Goal: Register for event/course

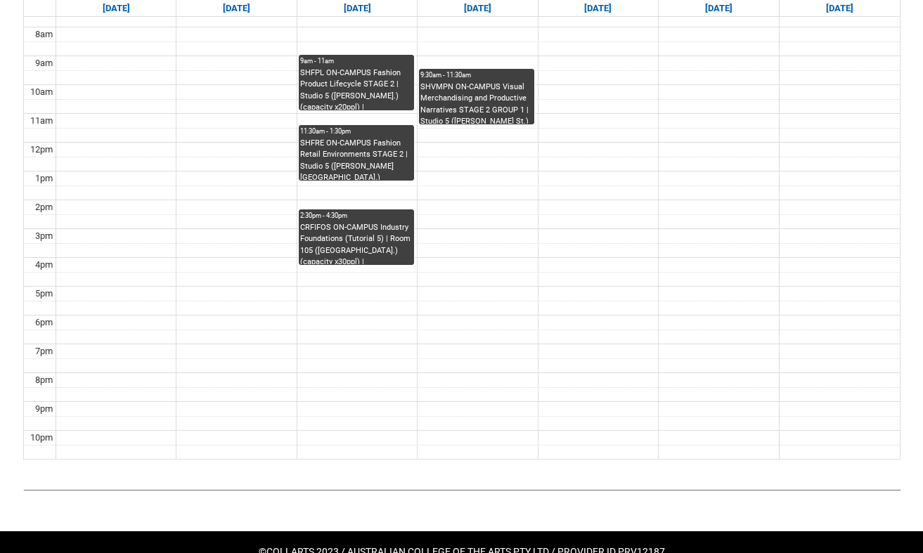
scroll to position [450, 0]
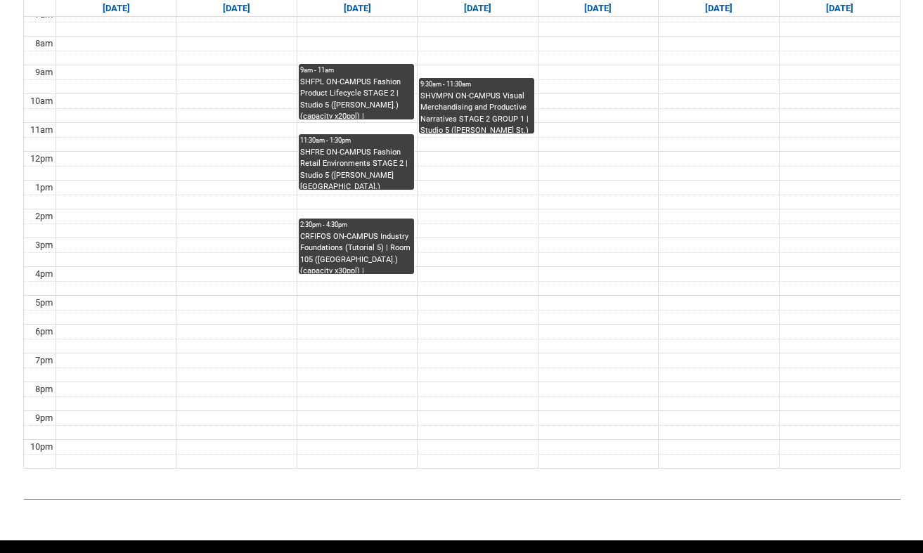
click at [522, 115] on div "SHVMPN ON-CAMPUS Visual Merchandising and Productive Narratives STAGE 2 GROUP 1…" at bounding box center [476, 112] width 112 height 43
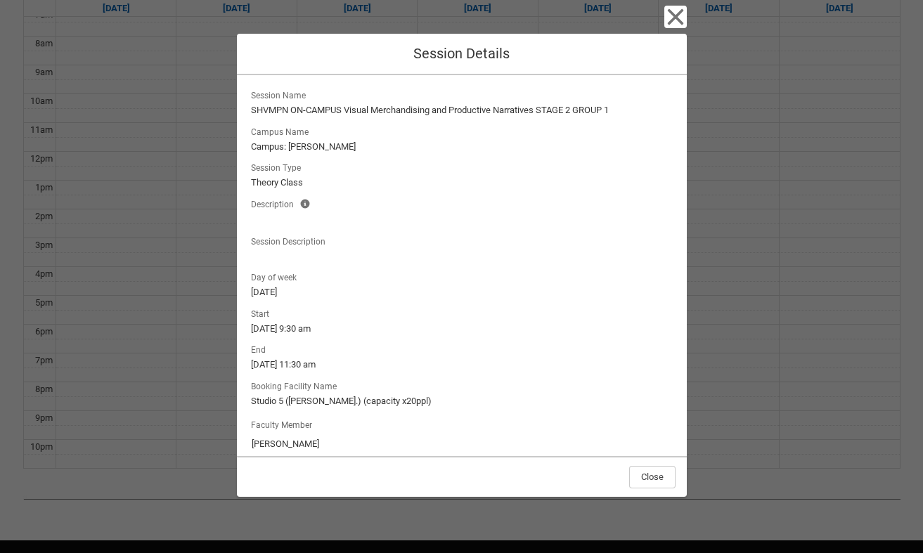
click at [667, 19] on icon "button" at bounding box center [675, 17] width 22 height 22
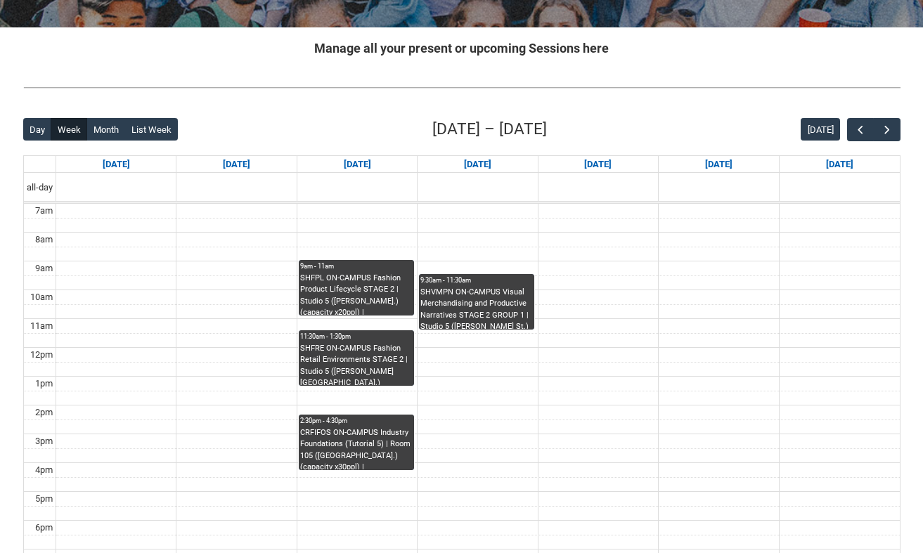
scroll to position [253, 0]
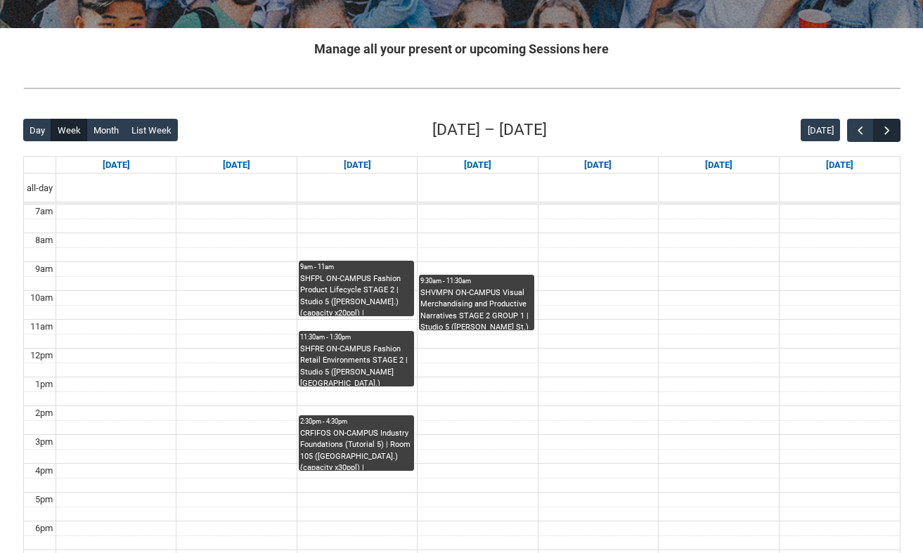
click at [885, 131] on span "button" at bounding box center [887, 131] width 14 height 14
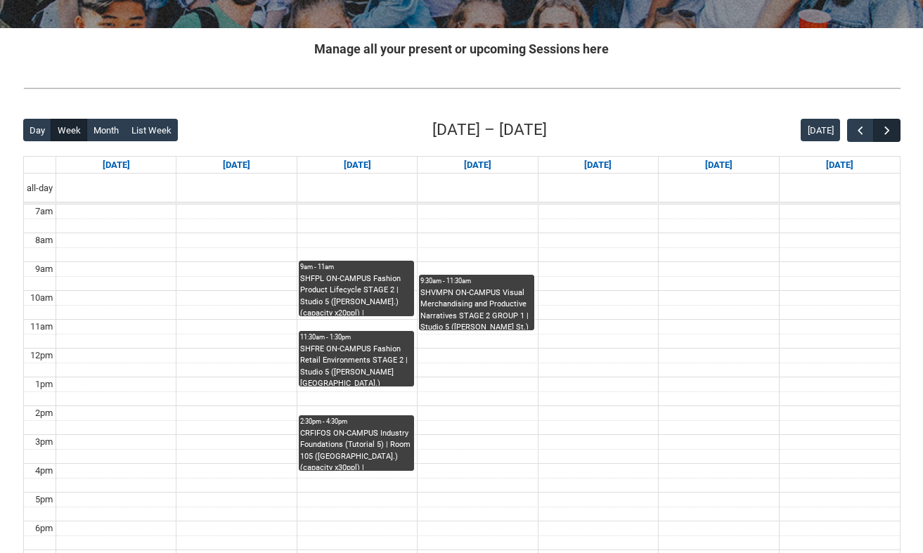
click at [885, 131] on span "button" at bounding box center [887, 131] width 14 height 14
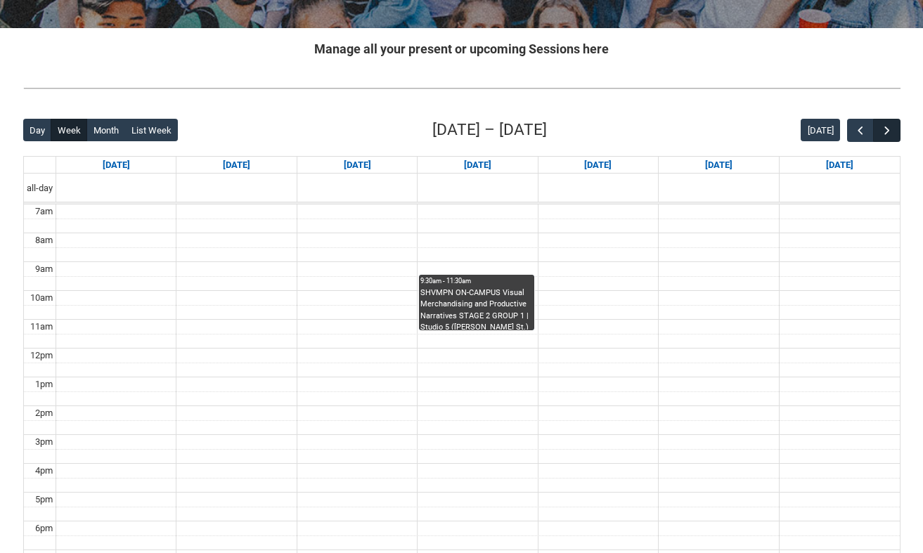
click at [885, 129] on span "button" at bounding box center [887, 131] width 14 height 14
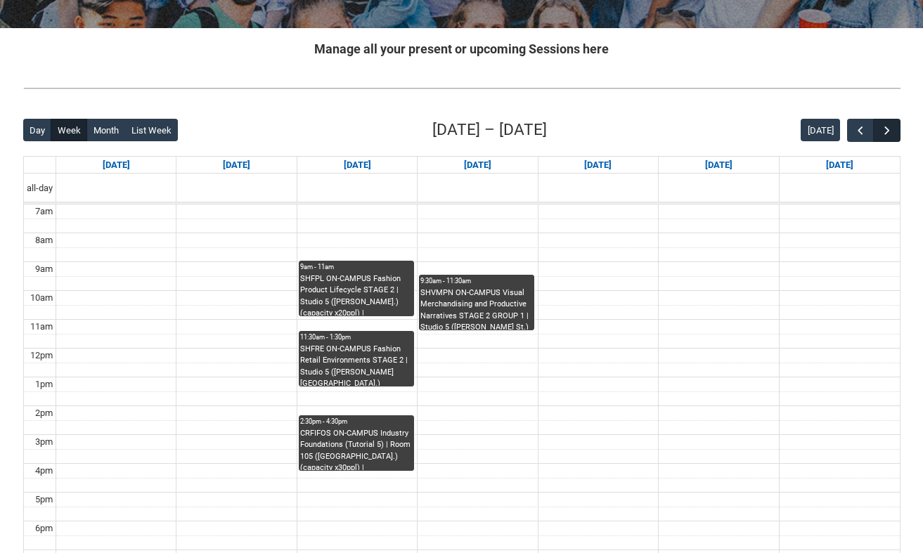
click at [885, 129] on span "button" at bounding box center [887, 131] width 14 height 14
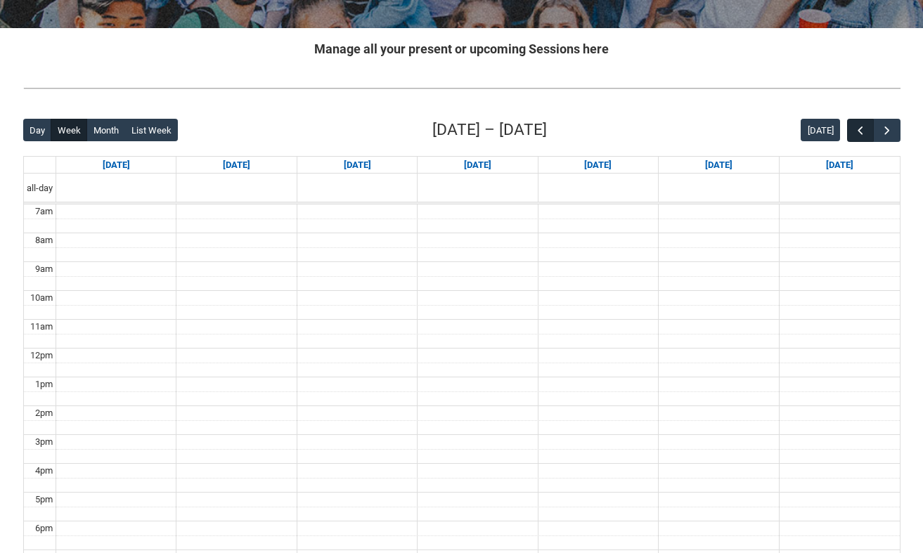
click at [857, 124] on span "button" at bounding box center [860, 131] width 14 height 14
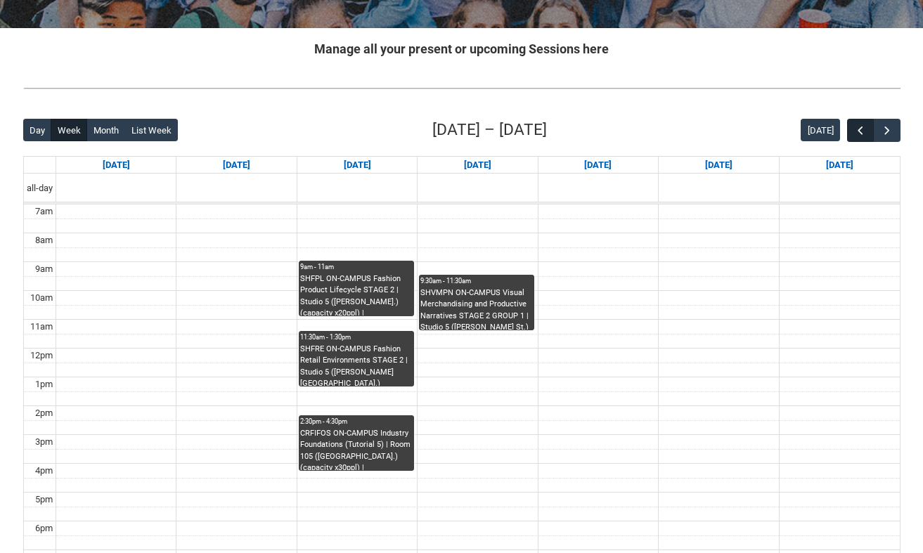
click at [857, 124] on span "button" at bounding box center [860, 131] width 14 height 14
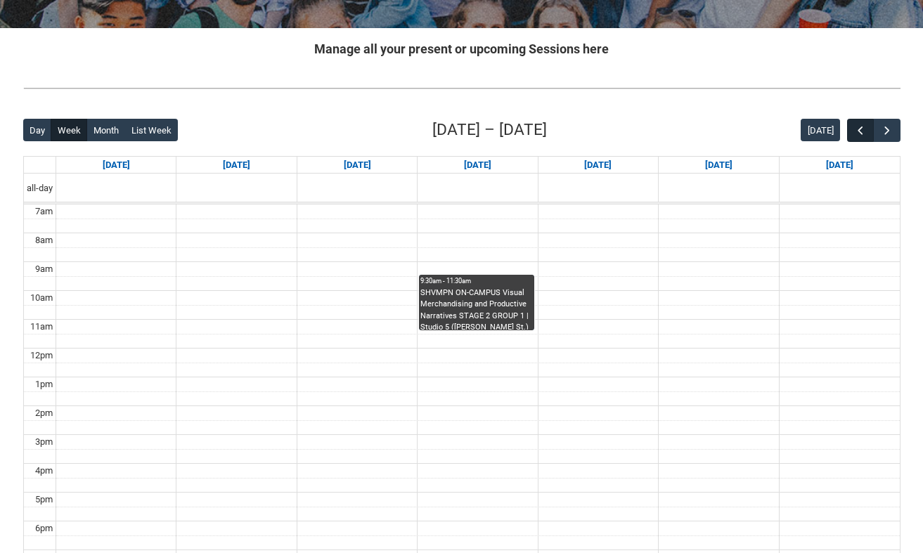
click at [857, 124] on span "button" at bounding box center [860, 131] width 14 height 14
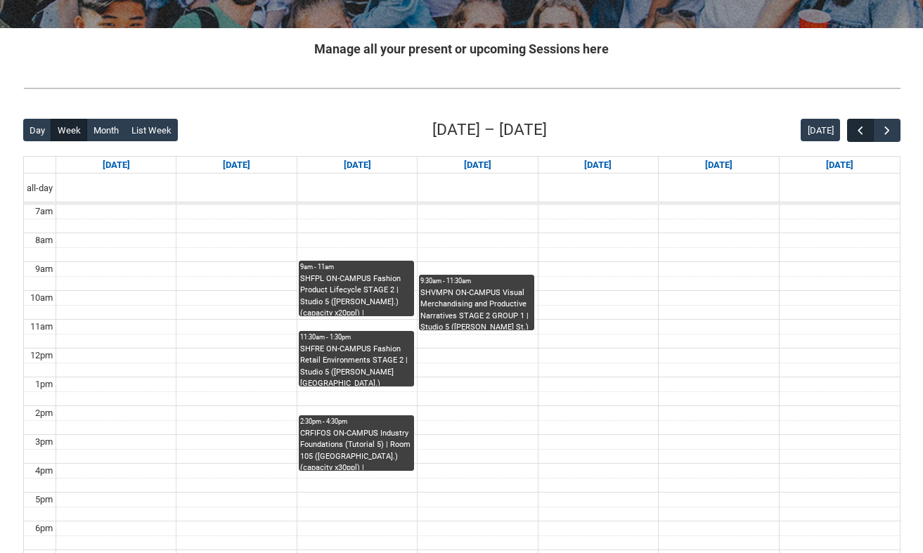
click at [857, 124] on span "button" at bounding box center [860, 131] width 14 height 14
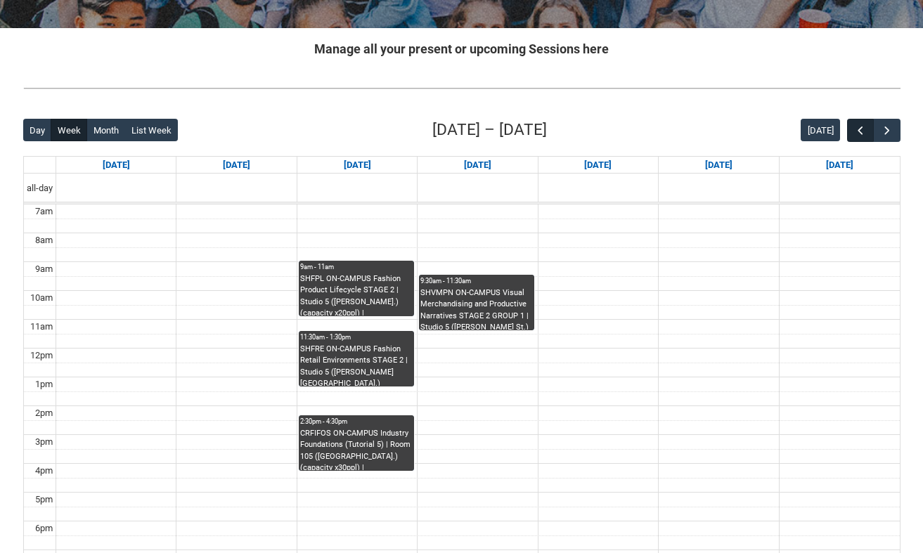
click at [857, 124] on span "button" at bounding box center [860, 131] width 14 height 14
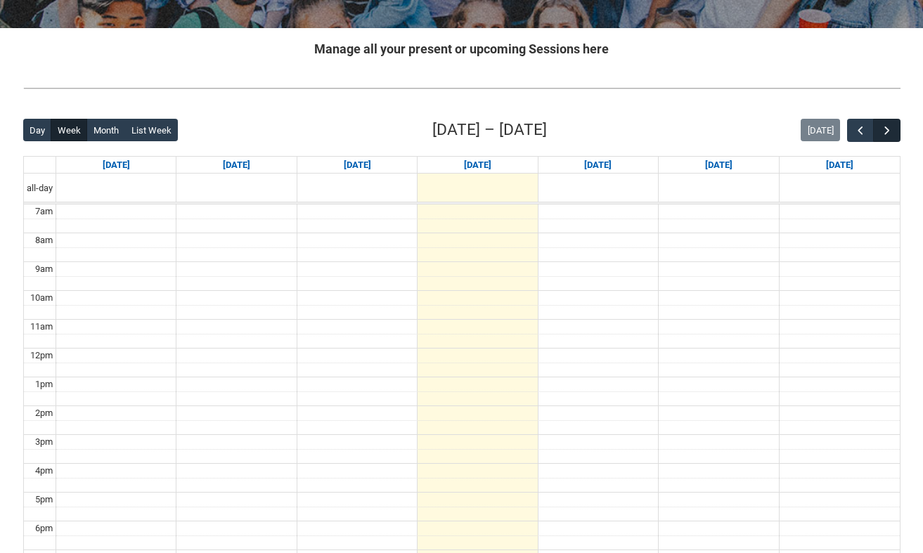
click at [877, 124] on button "button" at bounding box center [886, 130] width 27 height 23
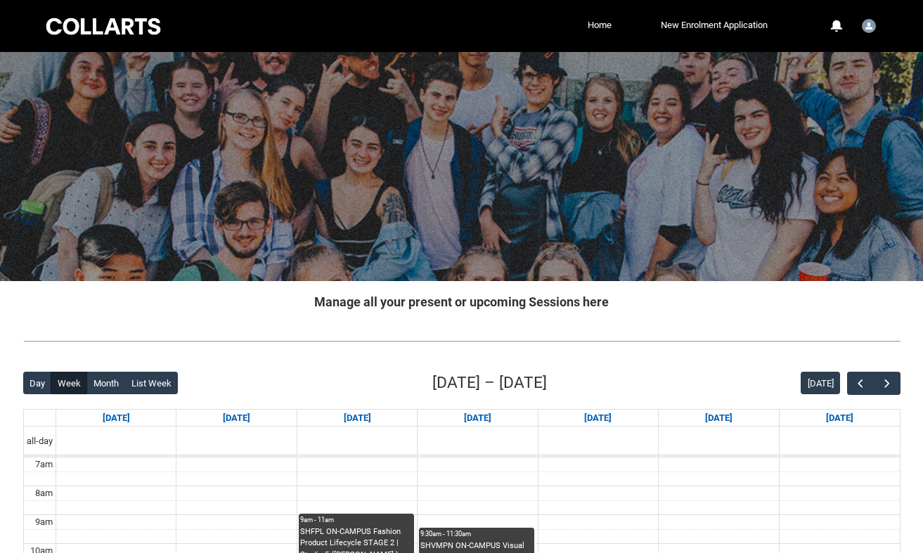
scroll to position [0, 0]
